Goal: Navigation & Orientation: Understand site structure

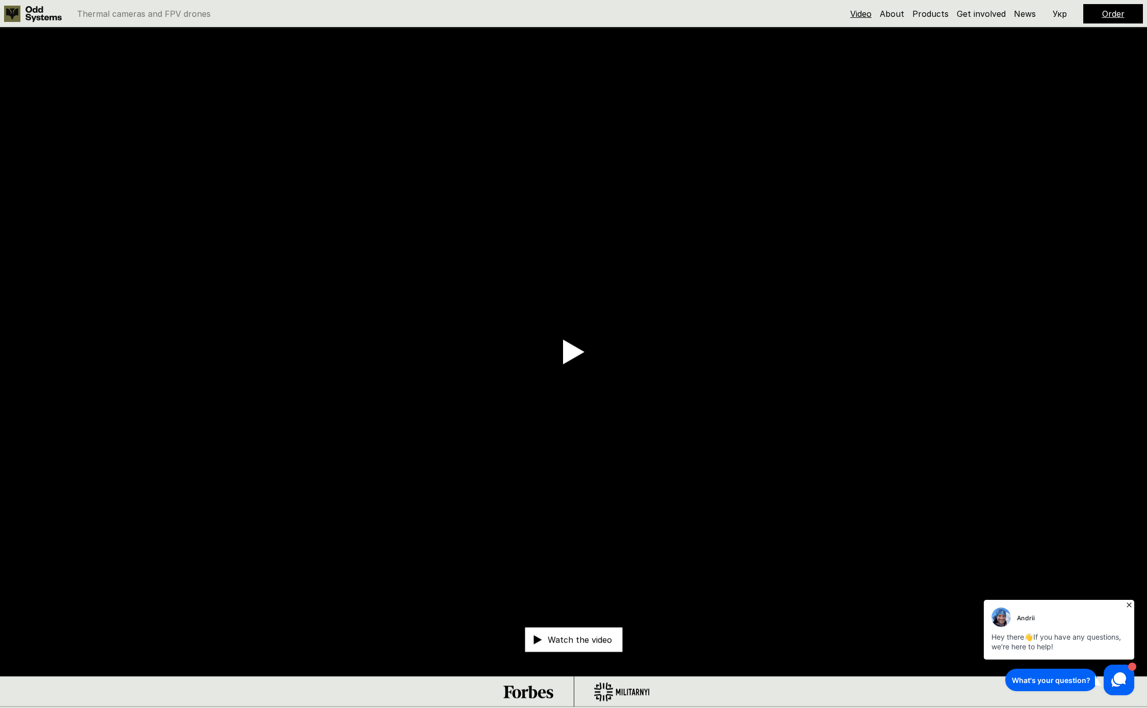
click at [866, 14] on link "Video" at bounding box center [860, 14] width 21 height 10
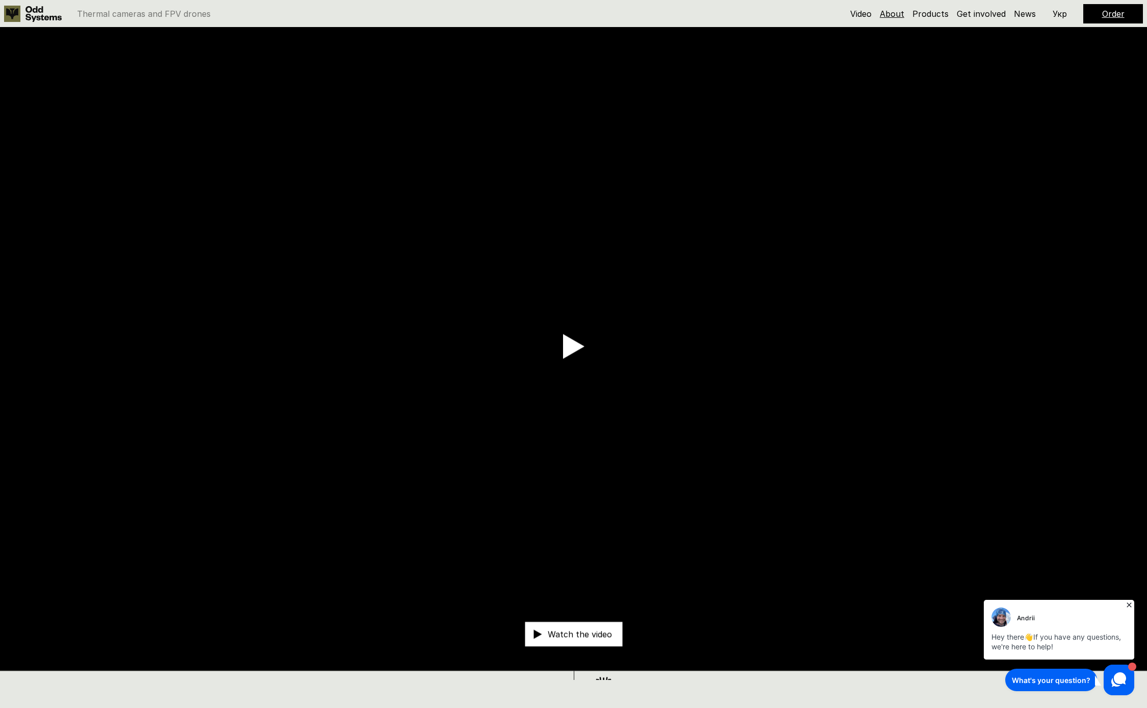
click at [893, 15] on link "About" at bounding box center [892, 14] width 24 height 10
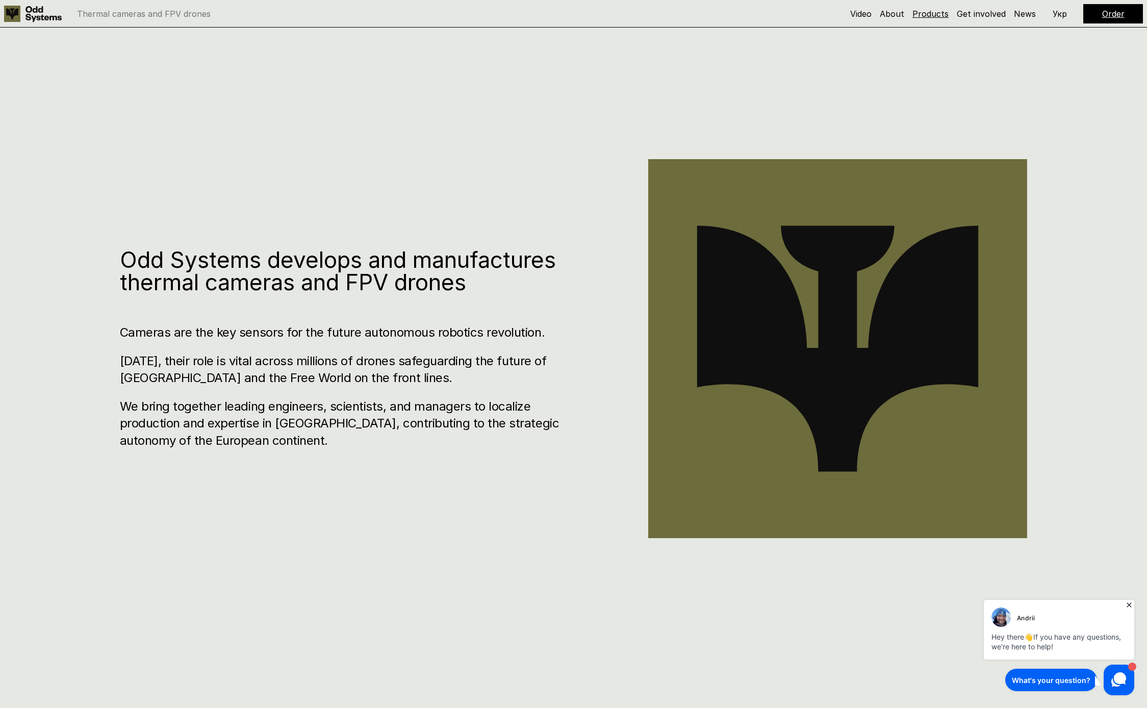
click at [928, 15] on link "Products" at bounding box center [930, 14] width 36 height 10
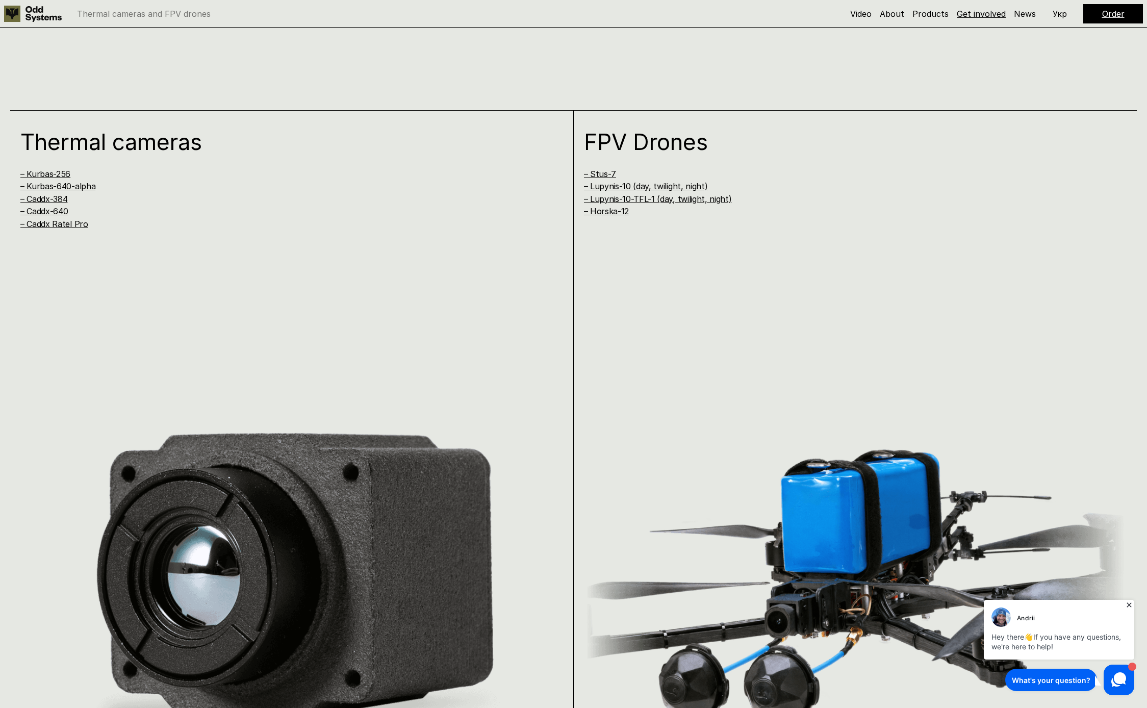
click at [963, 15] on link "Get involved" at bounding box center [981, 14] width 49 height 10
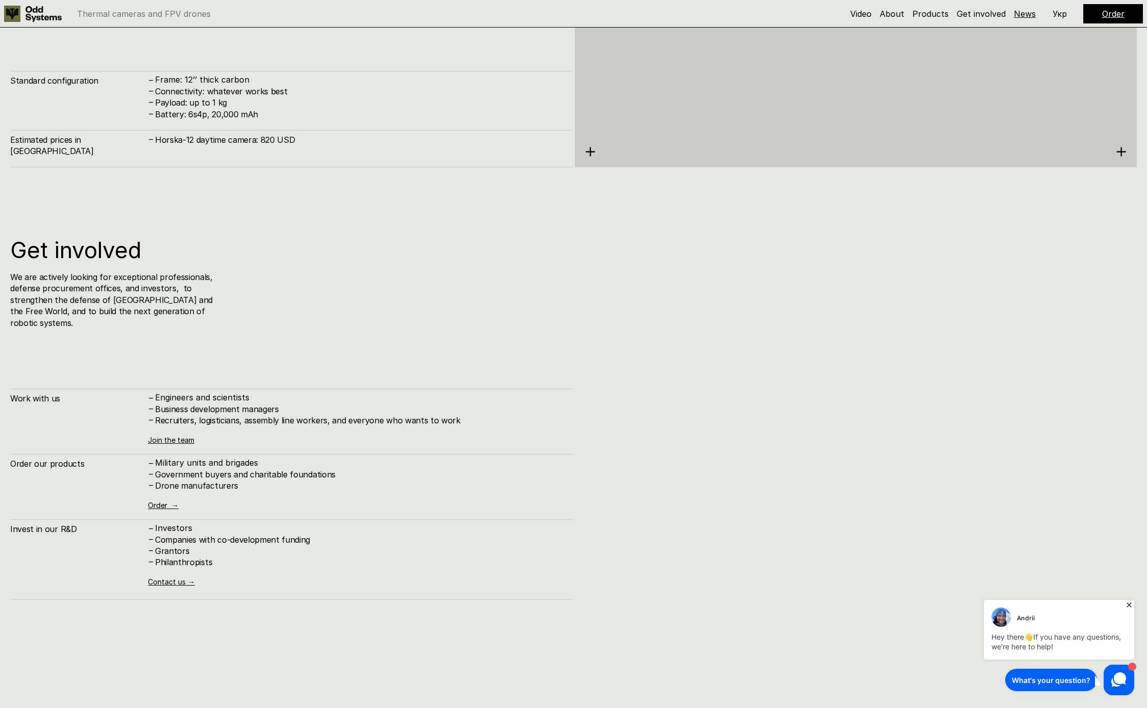
click at [1027, 15] on link "News" at bounding box center [1025, 14] width 22 height 10
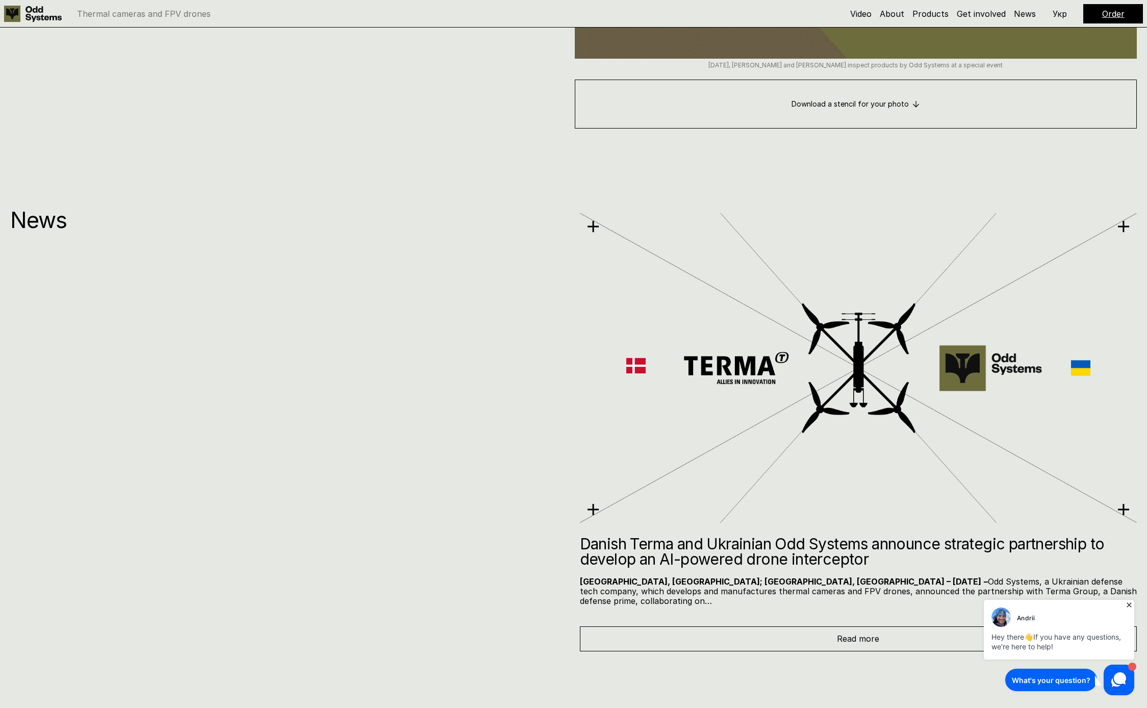
click at [1055, 15] on p "Укр" at bounding box center [1060, 14] width 14 height 8
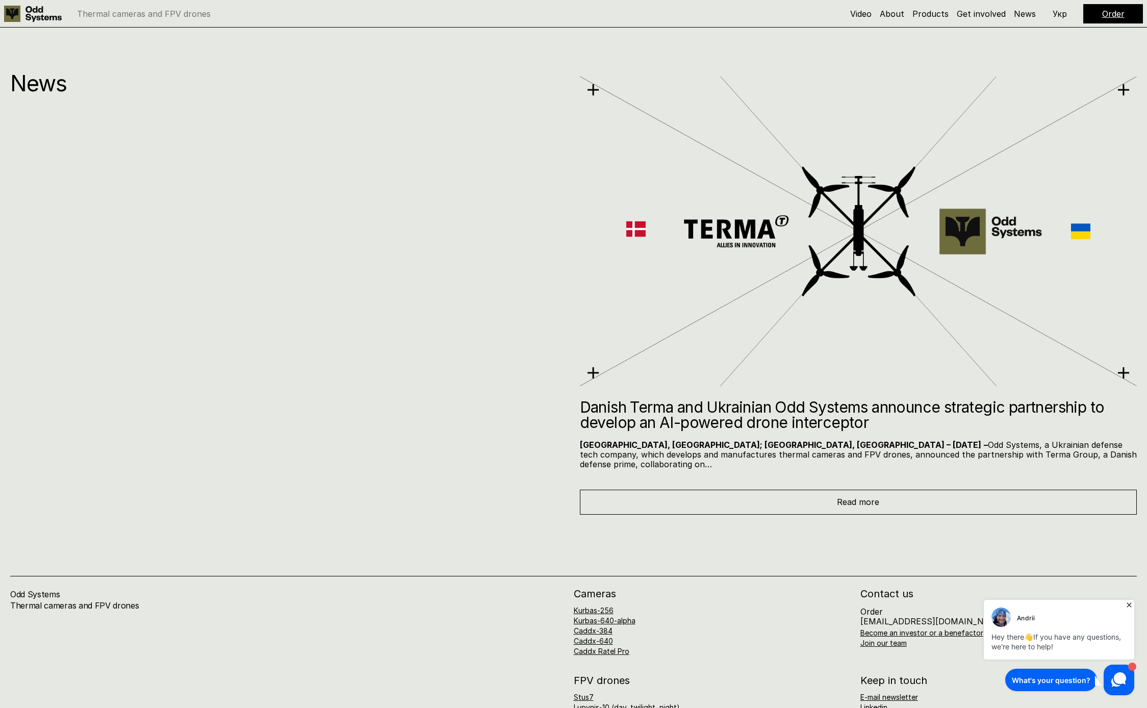
scroll to position [9186, 0]
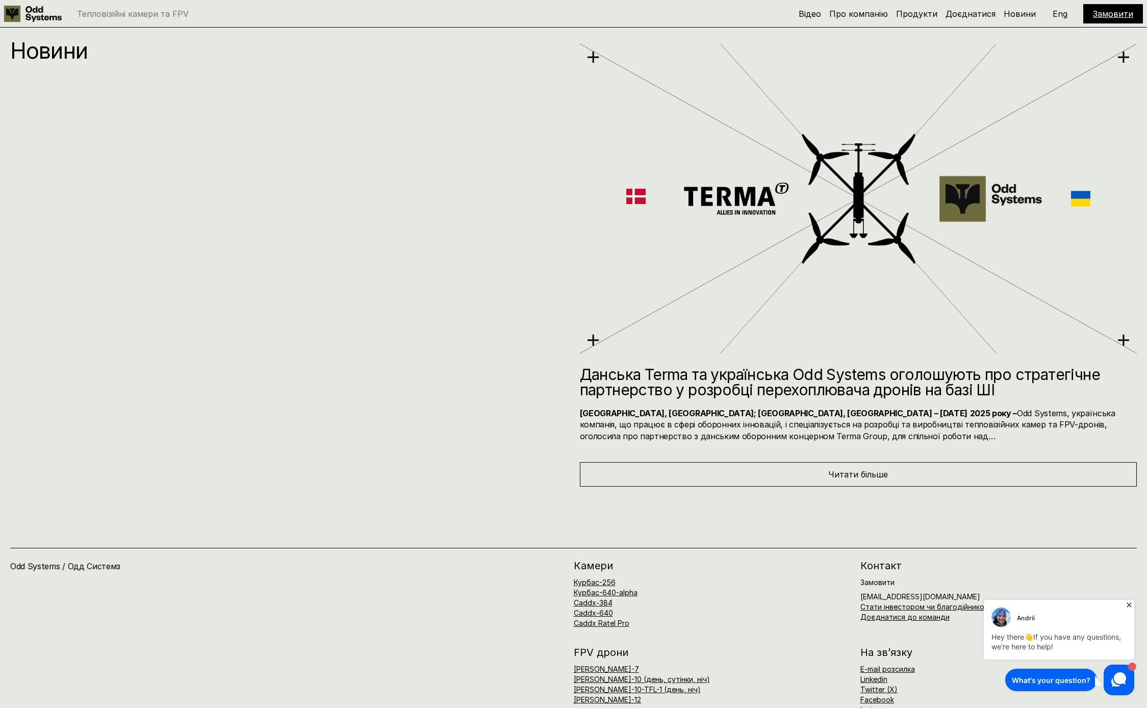
click at [38, 20] on use at bounding box center [43, 14] width 36 height 16
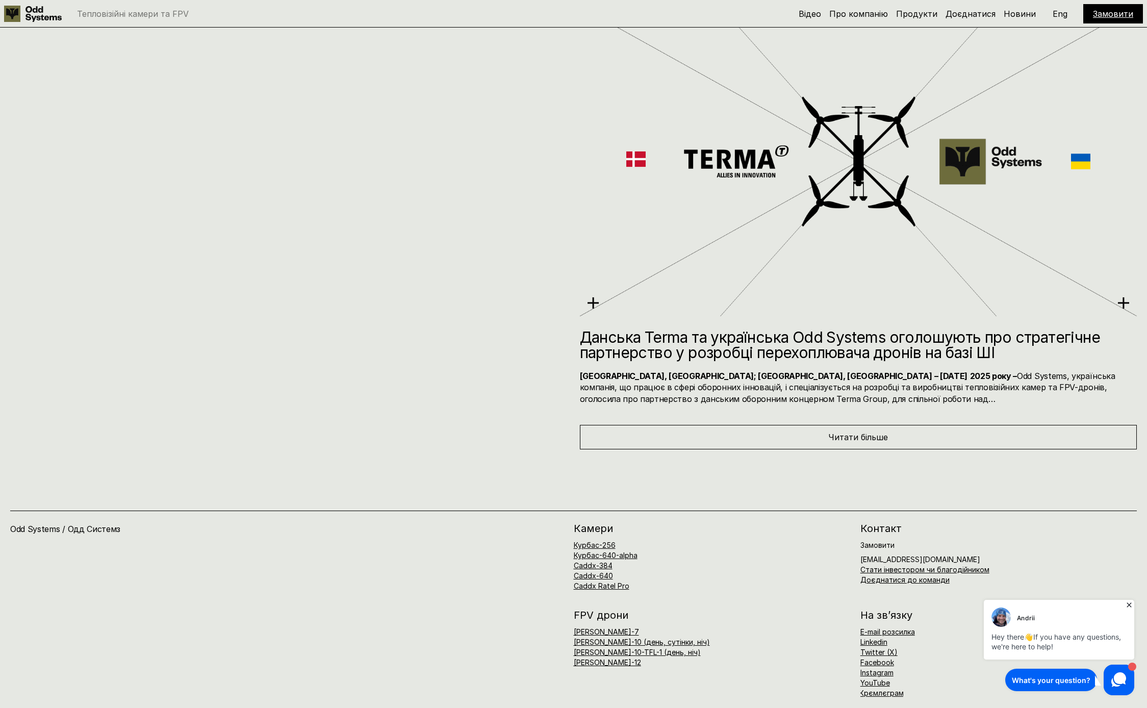
scroll to position [9211, 0]
